Goal: Task Accomplishment & Management: Use online tool/utility

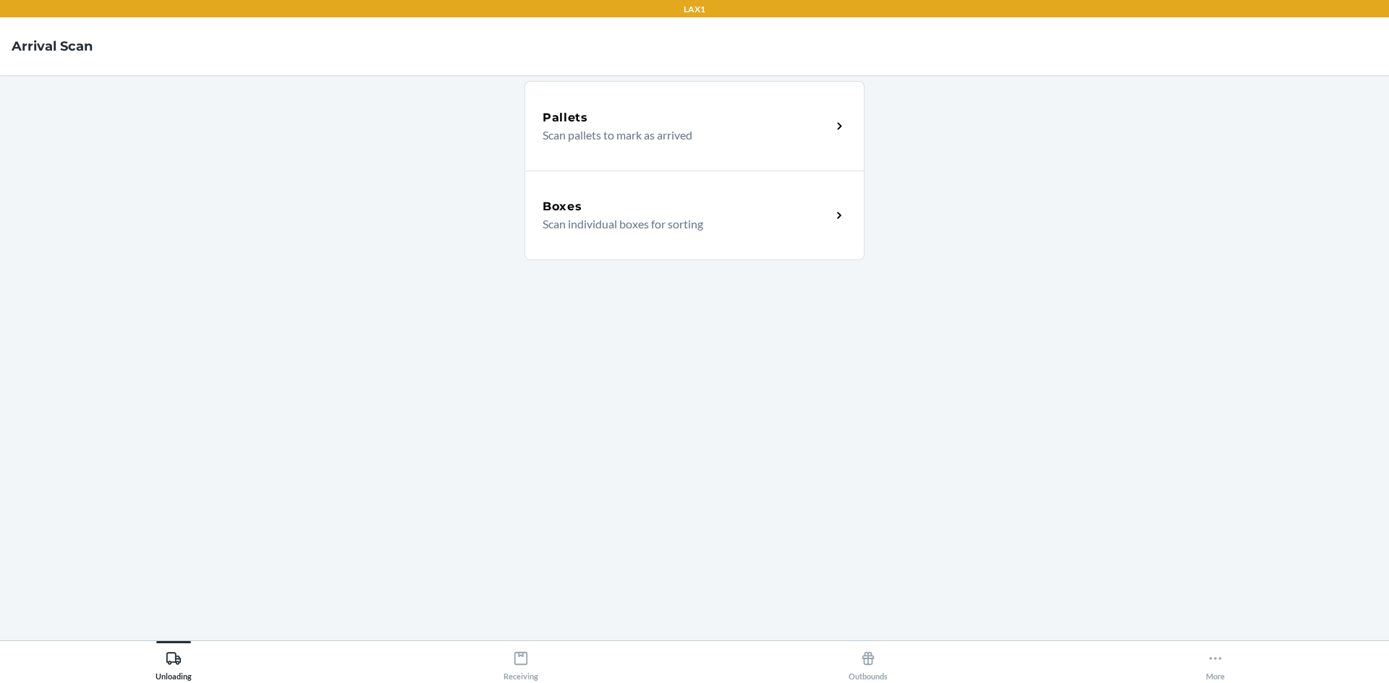
click at [713, 143] on p "Scan pallets to mark as arrived" at bounding box center [680, 135] width 277 height 17
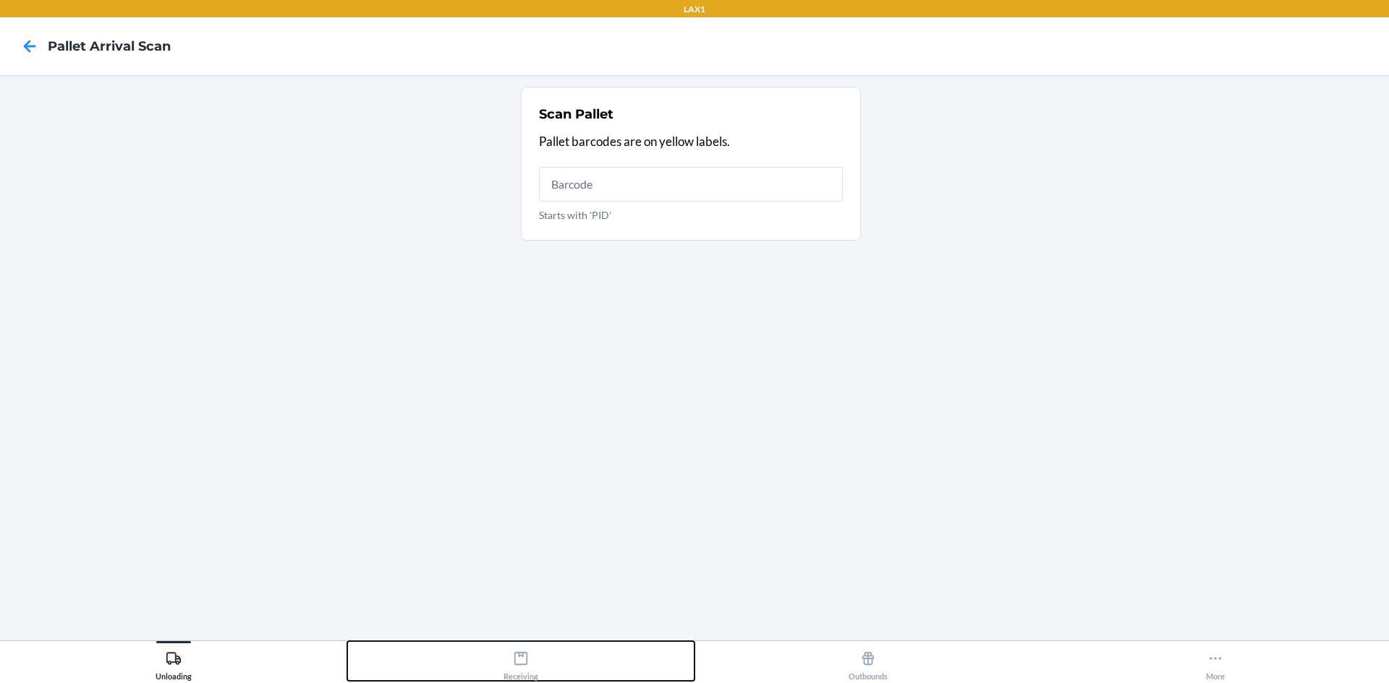
click at [519, 661] on icon at bounding box center [521, 659] width 16 height 16
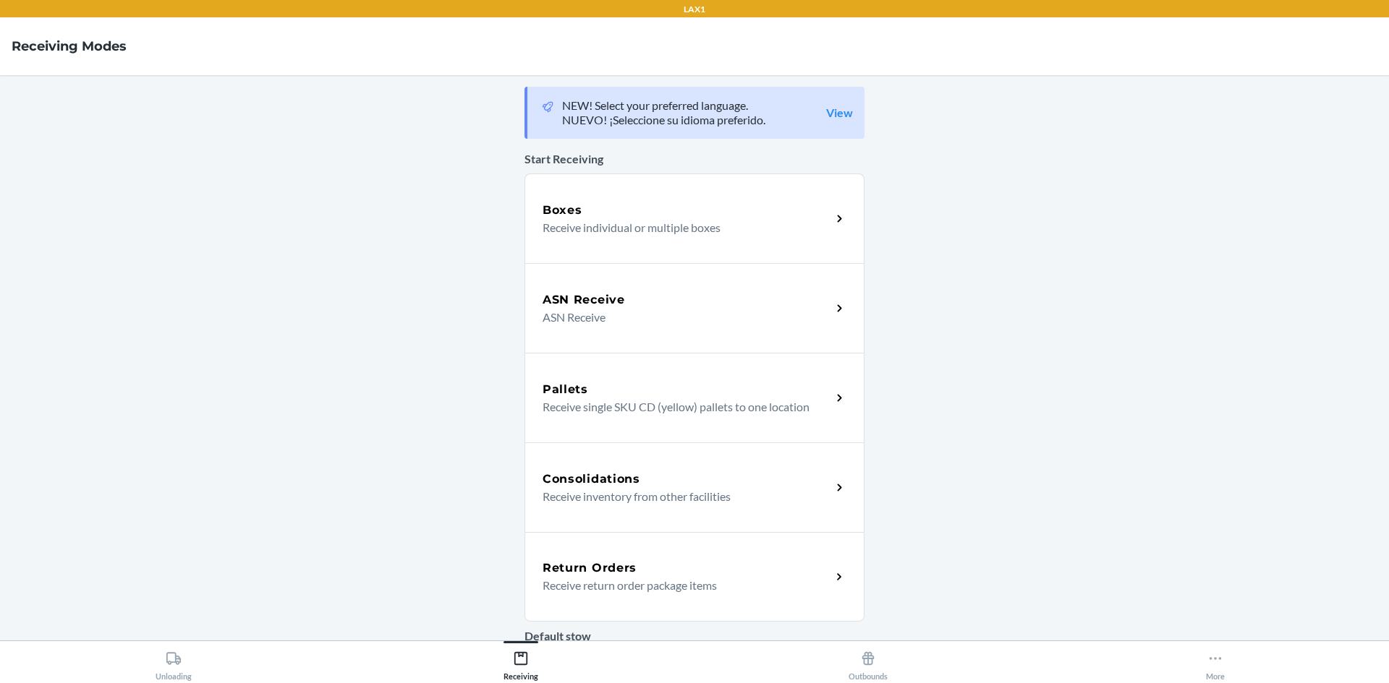
click at [636, 215] on div "Boxes" at bounding box center [686, 210] width 289 height 17
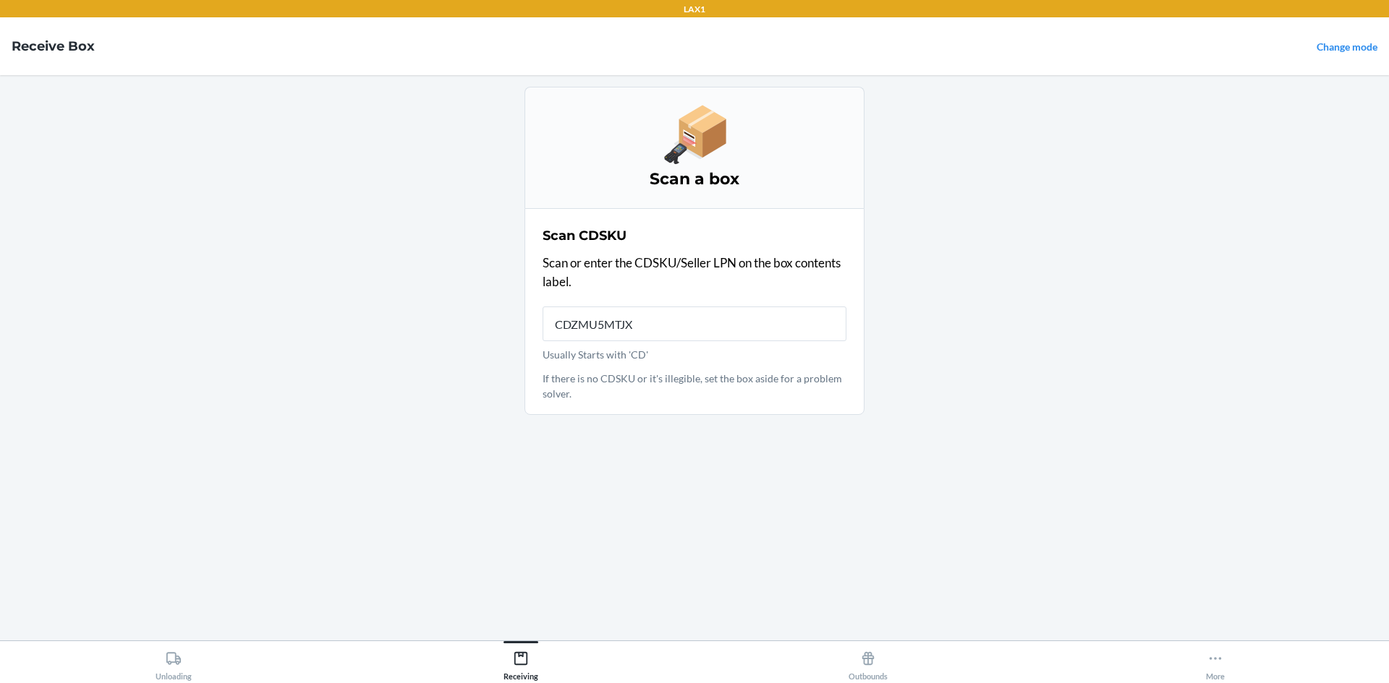
type input "CDZMU5MTJXX"
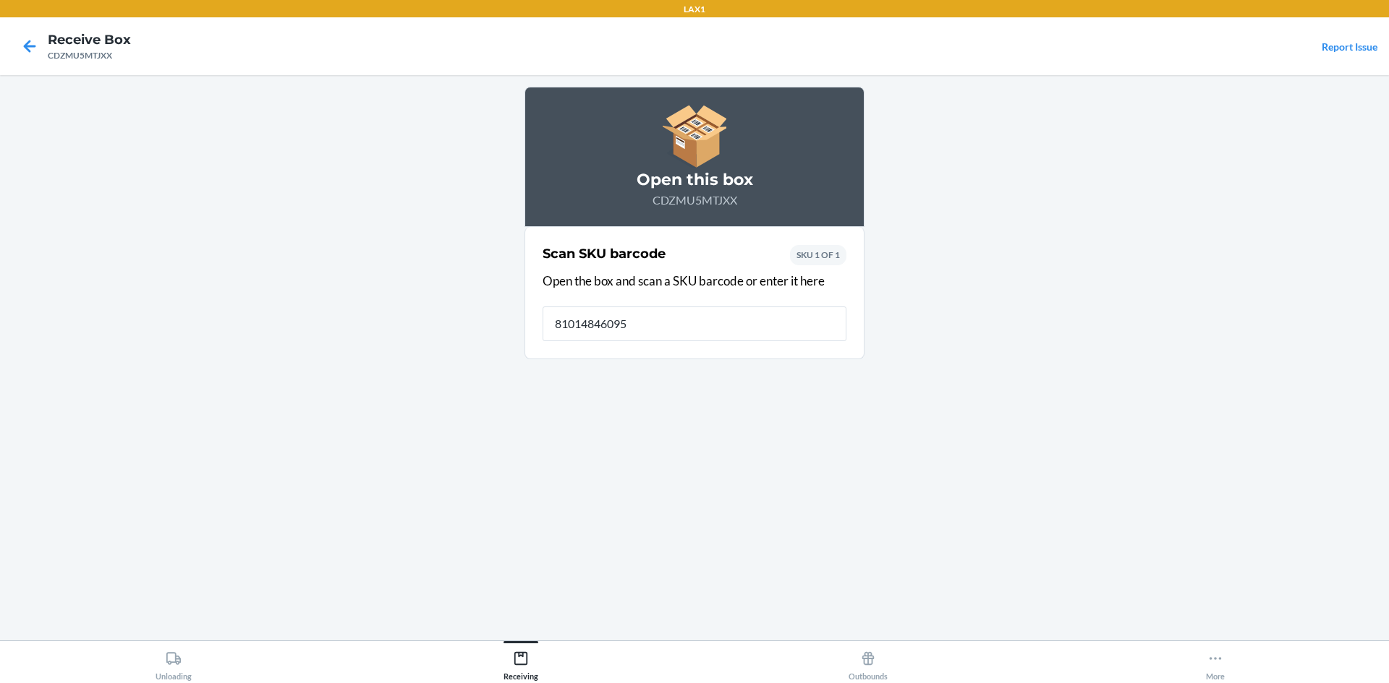
type input "810148460952"
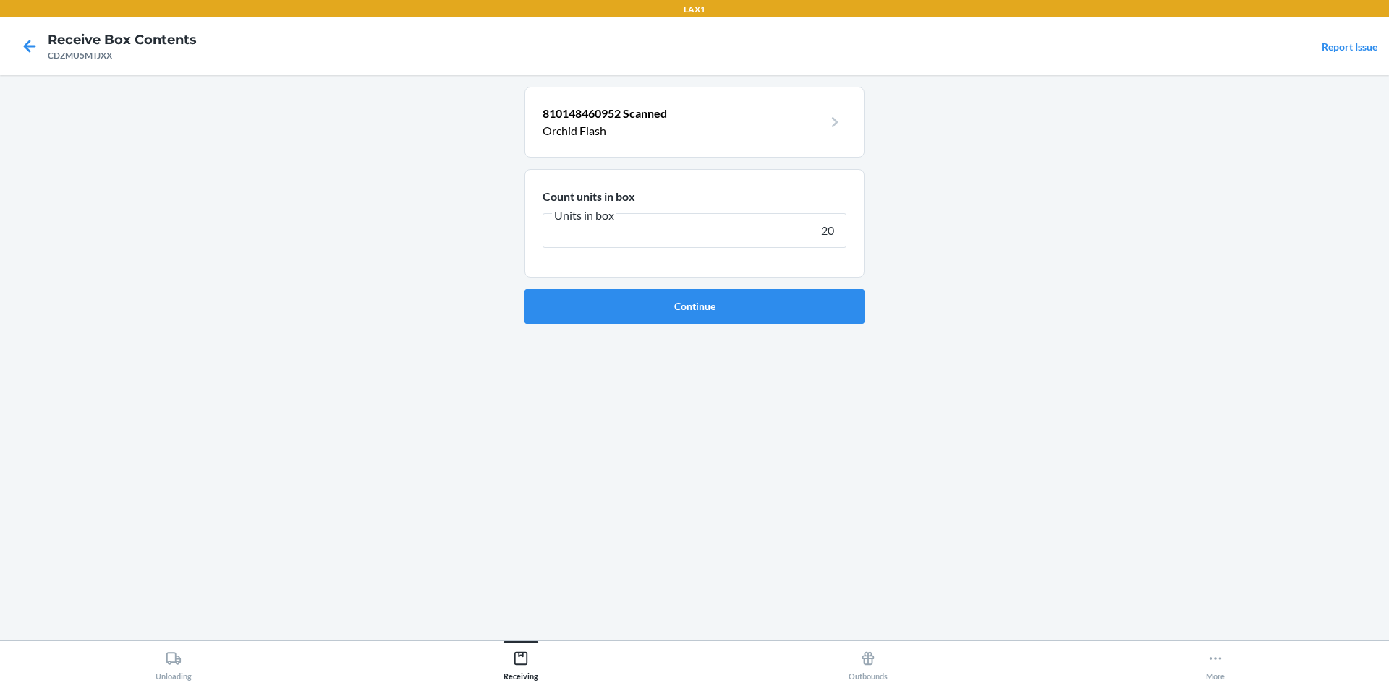
type input "200"
click button "Continue" at bounding box center [694, 306] width 340 height 35
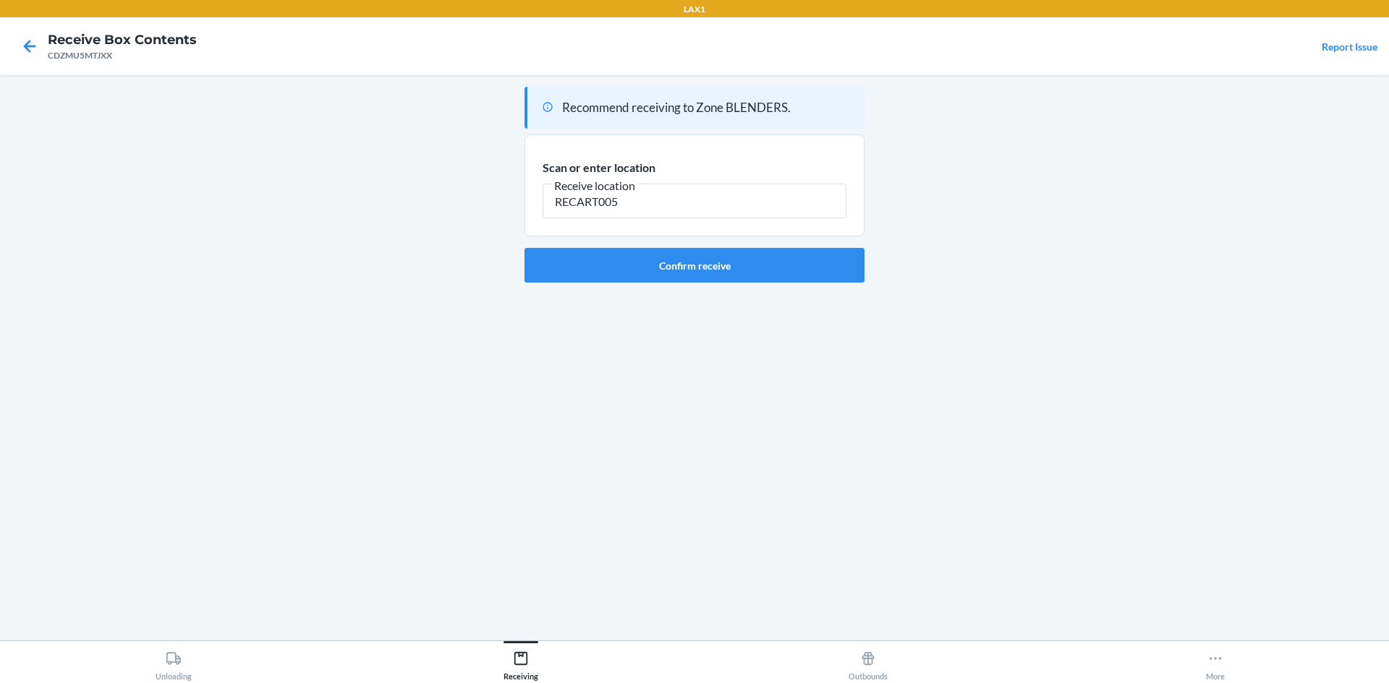
type input "RECART005"
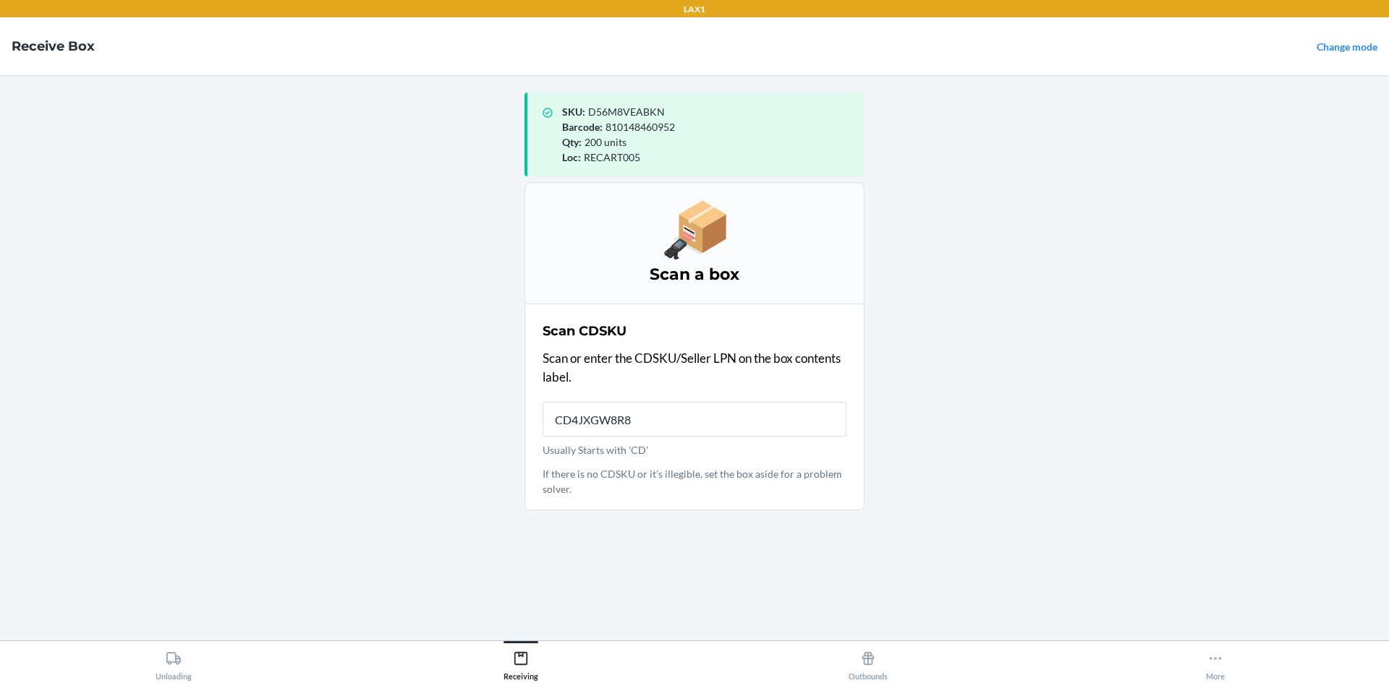
type input "CD4JXGW8R87"
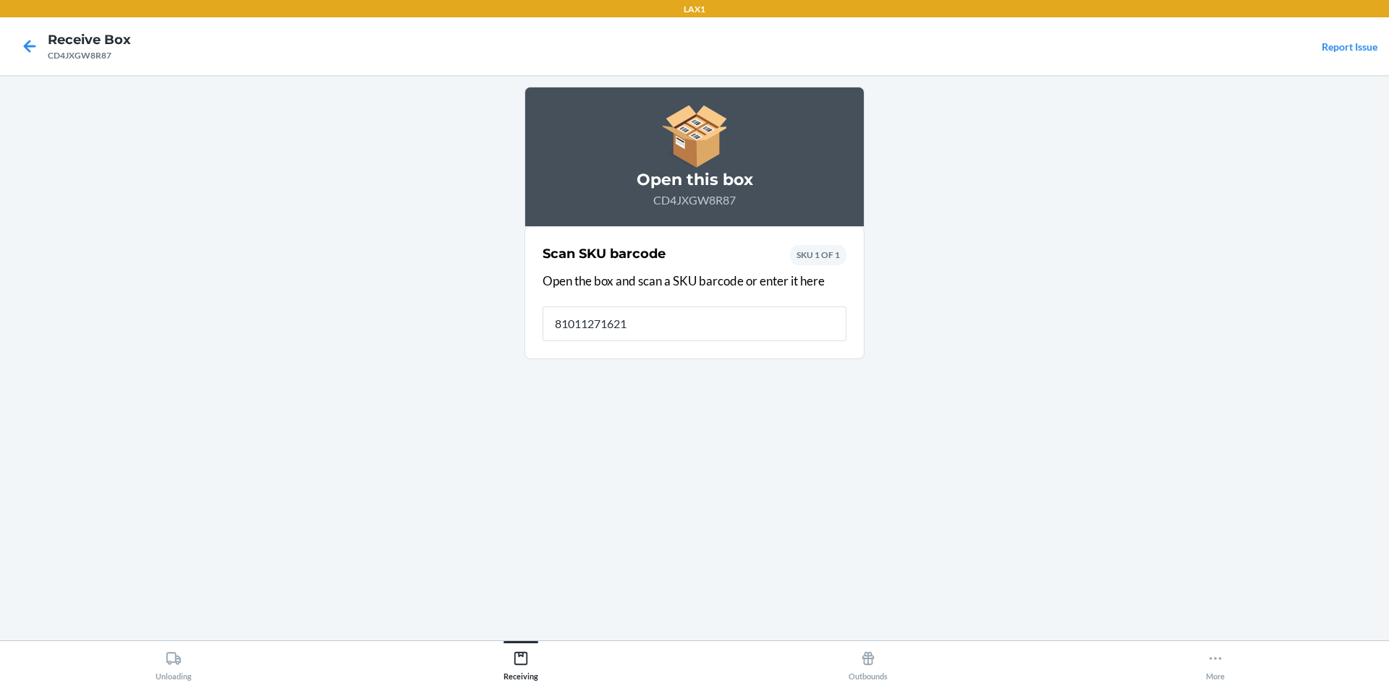
type input "810112716214"
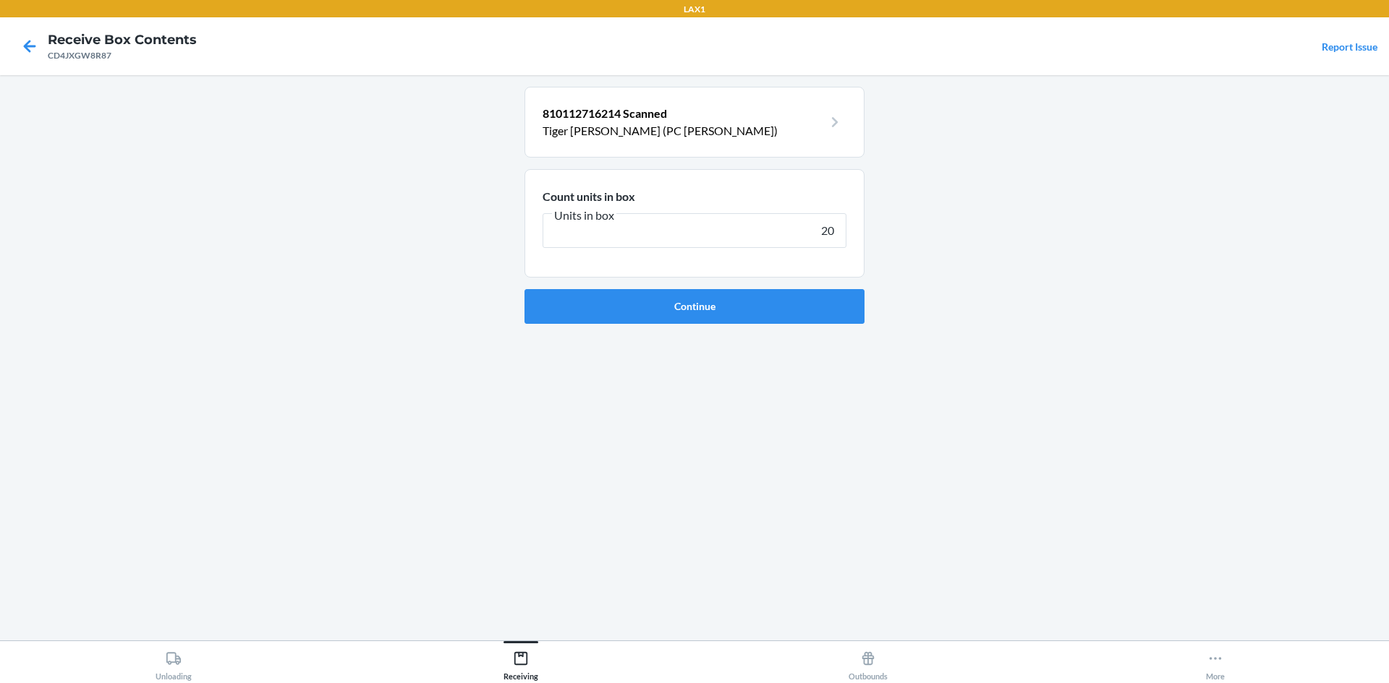
type input "200"
click button "Continue" at bounding box center [694, 306] width 340 height 35
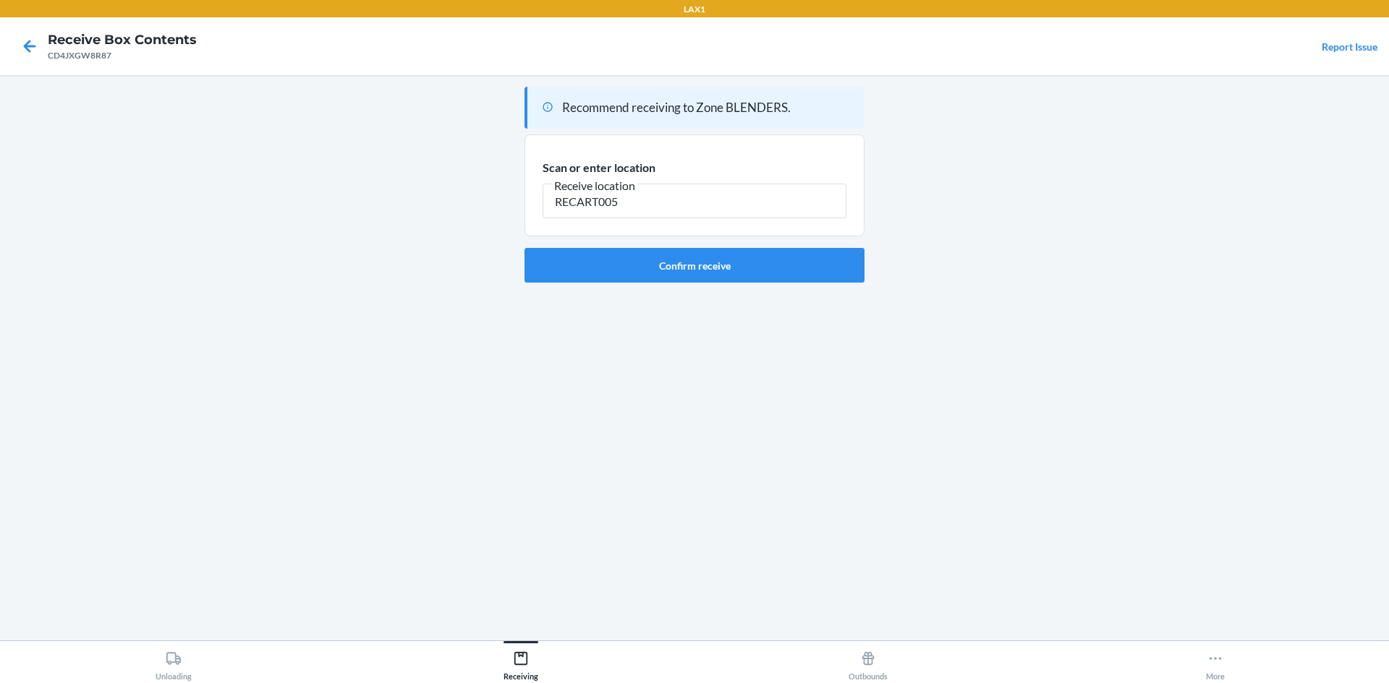
type input "RECART005"
